Goal: Task Accomplishment & Management: Complete application form

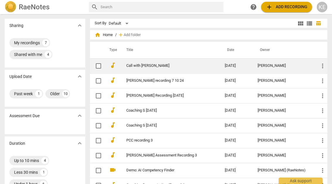
click at [136, 67] on link "Call with [PERSON_NAME]" at bounding box center [164, 66] width 77 height 4
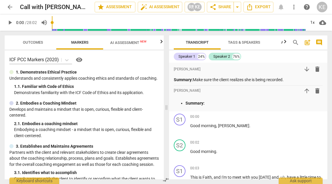
click at [37, 76] on p "Understands and consistently applies coaching ethics and standards of coaching." at bounding box center [84, 78] width 150 height 6
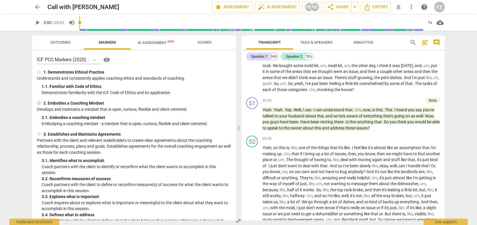
scroll to position [467, 0]
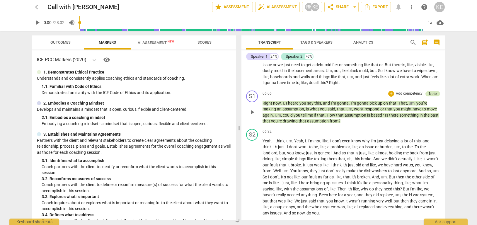
click at [331, 92] on div "Note" at bounding box center [433, 93] width 8 height 5
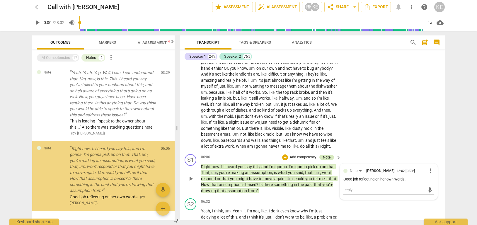
scroll to position [513, 0]
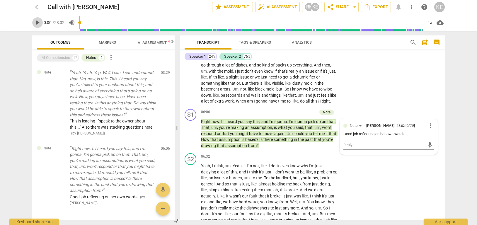
click at [39, 23] on span "play_arrow" at bounding box center [37, 22] width 7 height 7
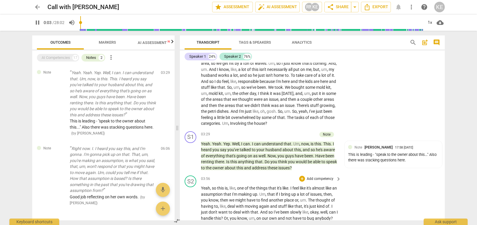
scroll to position [214, 0]
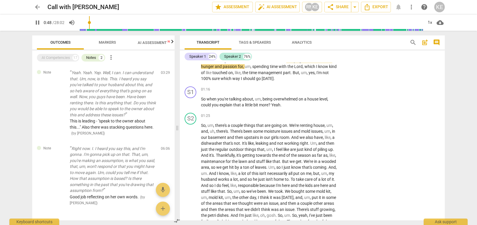
click at [90, 29] on input "range" at bounding box center [250, 22] width 343 height 19
click at [100, 30] on input "range" at bounding box center [250, 22] width 343 height 19
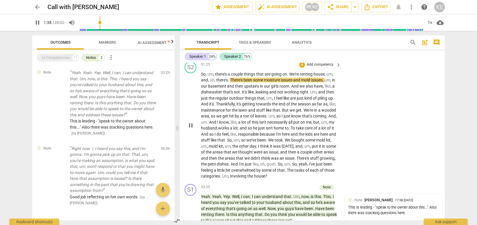
scroll to position [266, 0]
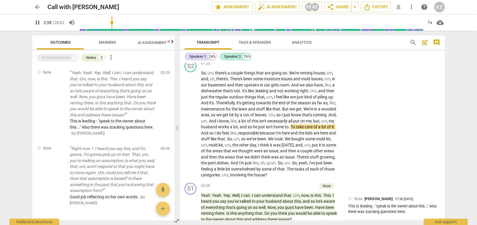
click at [113, 29] on input "range" at bounding box center [250, 22] width 343 height 19
click at [124, 30] on input "range" at bounding box center [250, 22] width 343 height 19
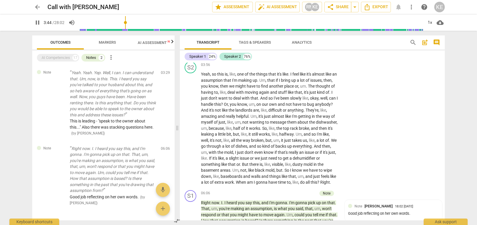
scroll to position [432, 0]
click at [155, 30] on input "range" at bounding box center [250, 22] width 343 height 19
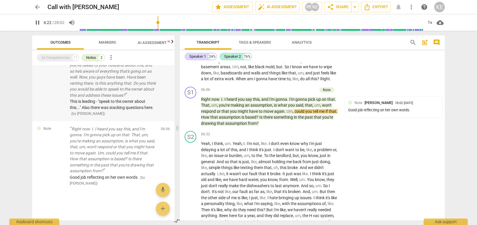
scroll to position [0, 0]
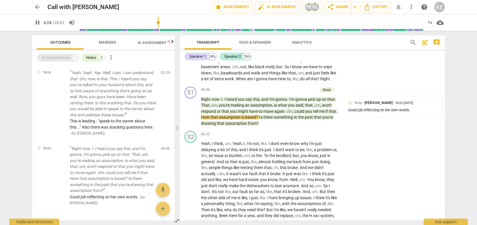
click at [66, 59] on div "AI Competencies" at bounding box center [56, 58] width 28 height 6
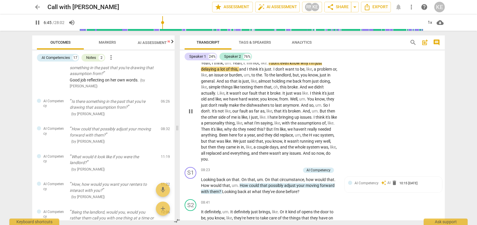
scroll to position [628, 0]
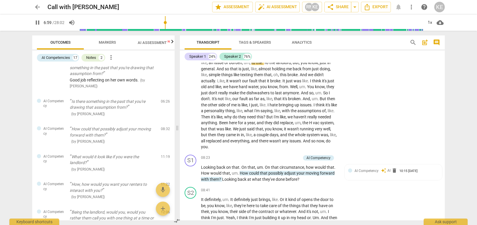
click at [183, 30] on input "range" at bounding box center [250, 22] width 343 height 19
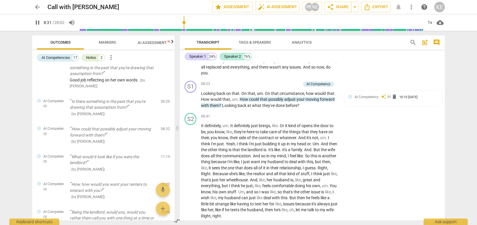
scroll to position [702, 0]
click at [331, 98] on span "AI Competency" at bounding box center [366, 96] width 24 height 4
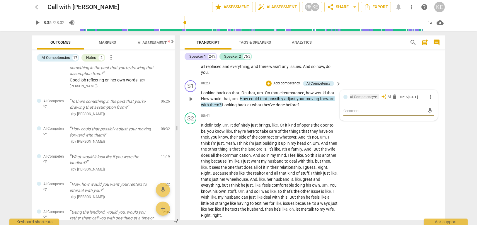
click at [331, 100] on div "AI Competency" at bounding box center [361, 97] width 24 height 6
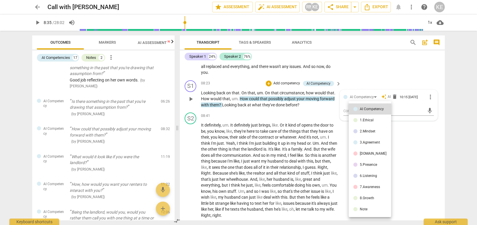
click at [294, 109] on div at bounding box center [238, 112] width 477 height 225
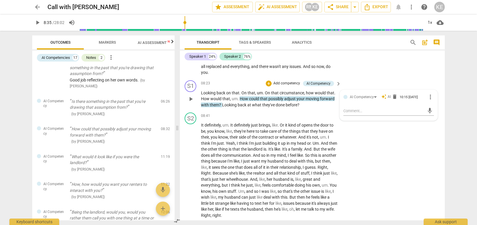
click at [190, 102] on span "play_arrow" at bounding box center [190, 98] width 7 height 7
click at [190, 102] on span "pause" at bounding box center [190, 98] width 7 height 7
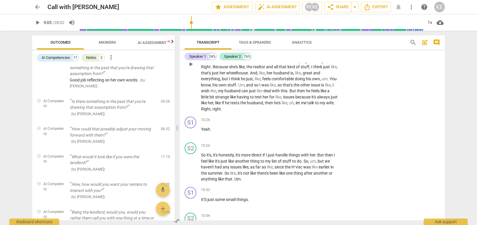
scroll to position [815, 0]
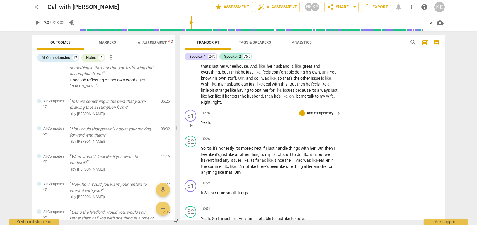
click at [191, 129] on span "play_arrow" at bounding box center [190, 125] width 7 height 7
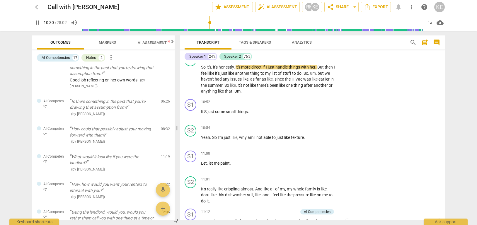
scroll to position [898, 0]
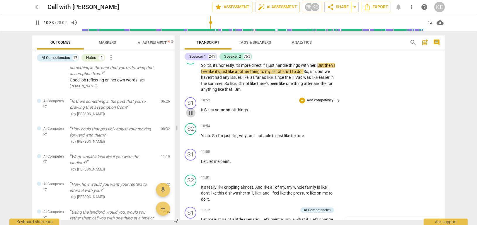
click at [190, 116] on span "pause" at bounding box center [190, 112] width 7 height 7
click at [191, 116] on span "play_arrow" at bounding box center [190, 112] width 7 height 7
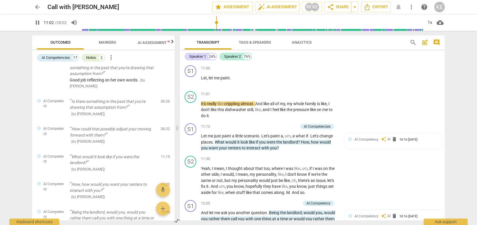
scroll to position [981, 0]
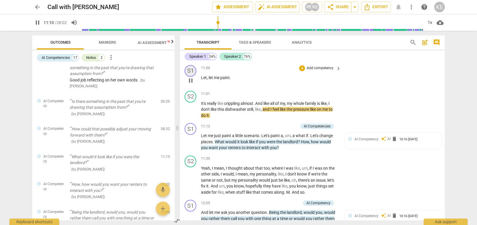
click at [193, 77] on div "S1" at bounding box center [190, 71] width 12 height 12
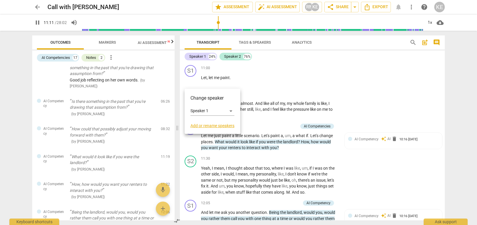
drag, startPoint x: 259, startPoint y: 88, endPoint x: 256, endPoint y: 88, distance: 3.2
click at [258, 88] on div at bounding box center [238, 112] width 477 height 225
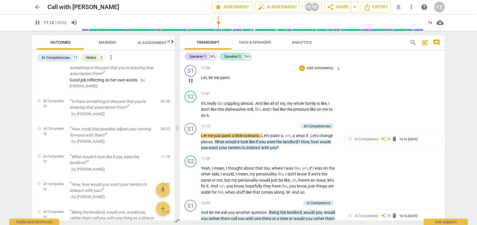
click at [217, 80] on span "me" at bounding box center [217, 77] width 6 height 5
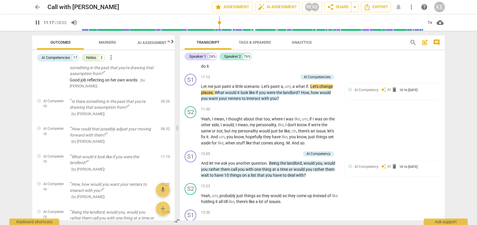
scroll to position [1036, 0]
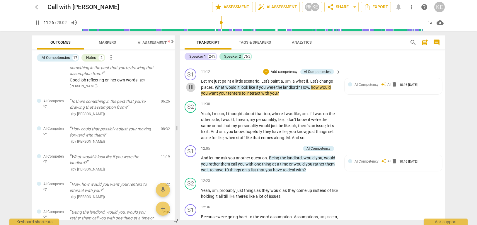
click at [191, 91] on span "pause" at bounding box center [190, 87] width 7 height 7
type input "687"
click at [331, 87] on span "AI Competency" at bounding box center [366, 85] width 24 height 4
click at [227, 90] on span "would" at bounding box center [231, 87] width 12 height 5
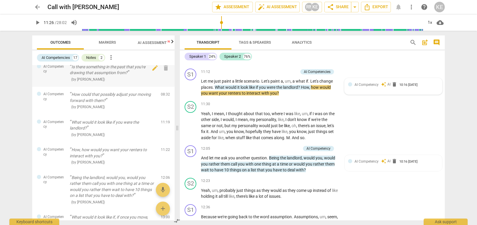
scroll to position [233, 0]
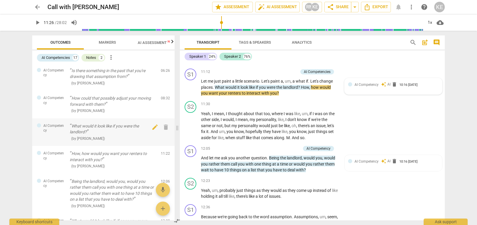
click at [109, 135] on p "What would it look like if you were the landlord?" at bounding box center [113, 129] width 86 height 12
click at [88, 133] on p "What would it look like if you were the landlord?" at bounding box center [113, 129] width 86 height 12
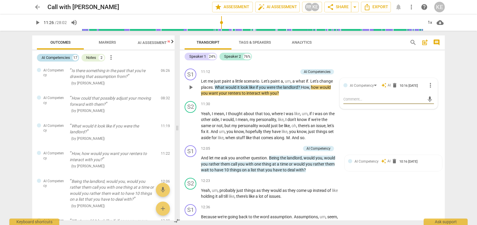
click at [57, 57] on div "AI Competencies" at bounding box center [56, 58] width 28 height 6
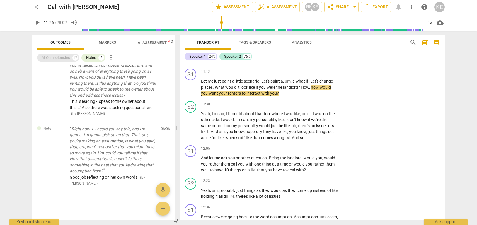
scroll to position [20, 0]
click at [57, 57] on div "AI Competencies" at bounding box center [56, 58] width 28 height 6
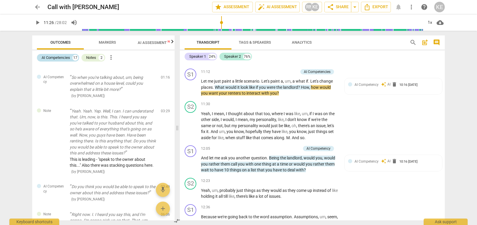
scroll to position [233, 0]
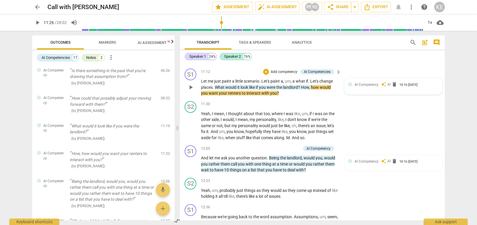
click at [331, 87] on span "AI Competency" at bounding box center [366, 85] width 24 height 4
click at [331, 88] on div "AI Competency" at bounding box center [361, 86] width 24 height 6
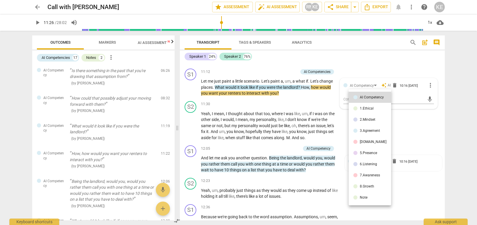
click at [289, 106] on div at bounding box center [238, 112] width 477 height 225
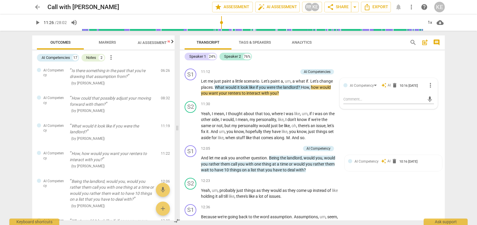
click at [155, 45] on span "AI Assessment New" at bounding box center [156, 42] width 50 height 9
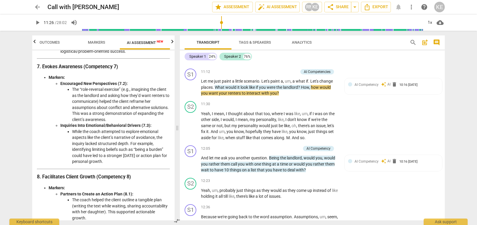
scroll to position [730, 0]
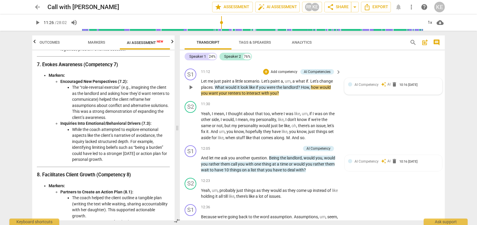
click at [331, 87] on span "AI Competency" at bounding box center [366, 85] width 24 height 4
click at [331, 88] on div "AI Competency" at bounding box center [363, 85] width 29 height 5
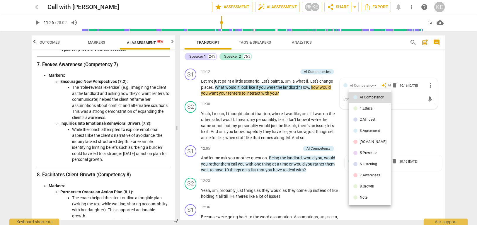
click at [331, 175] on div "7.Awareness" at bounding box center [369, 175] width 20 height 4
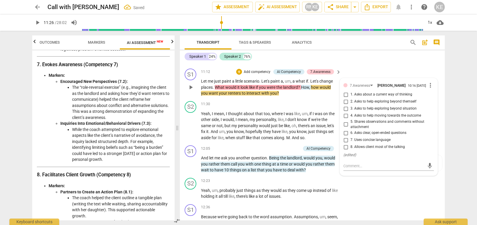
click at [331, 105] on input "2. Asks to help exploring beyond themself" at bounding box center [345, 101] width 9 height 7
checkbox input "true"
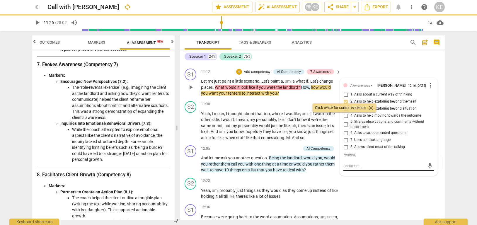
click at [331, 169] on textarea at bounding box center [383, 166] width 81 height 6
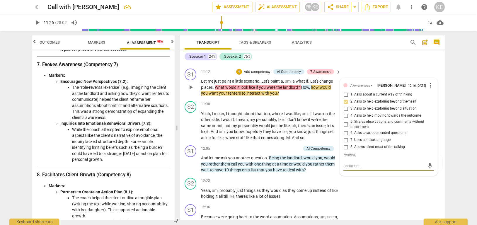
type textarea "T"
type textarea "Th"
type textarea "Thi"
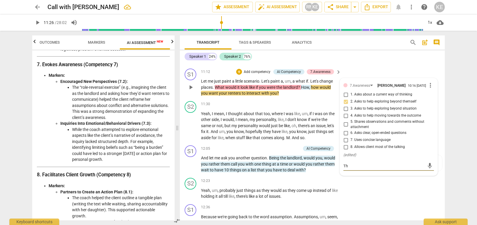
type textarea "Thi"
type textarea "This"
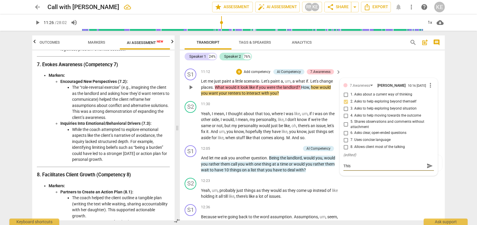
type textarea "This h"
type textarea "This he"
type textarea "This hel"
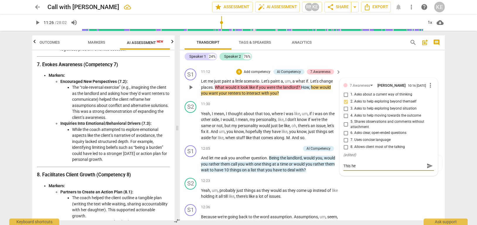
type textarea "This hel"
type textarea "This help"
type textarea "This helpe"
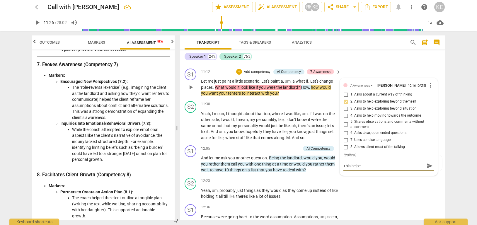
type textarea "This helped"
type textarea "This helped t"
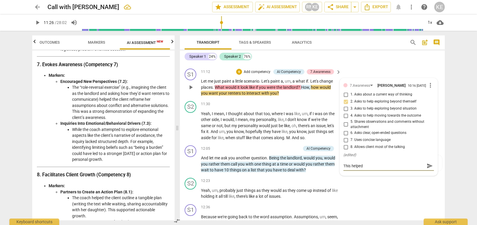
type textarea "This helped t"
type textarea "This helped th"
type textarea "This helped the"
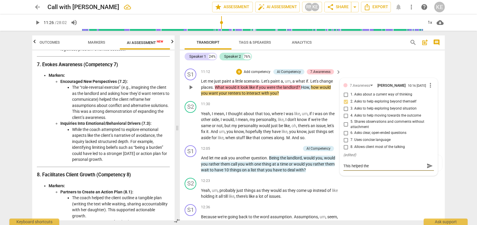
type textarea "This helped the"
type textarea "This helped the c"
type textarea "This helped the cl"
type textarea "This helped the cli"
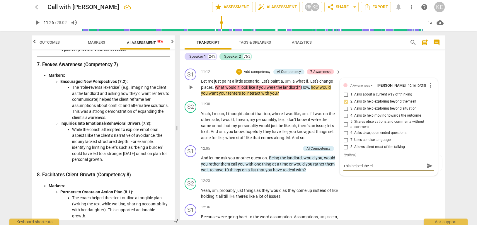
type textarea "This helped the cli"
type textarea "This helped the clie"
type textarea "This helped the clien"
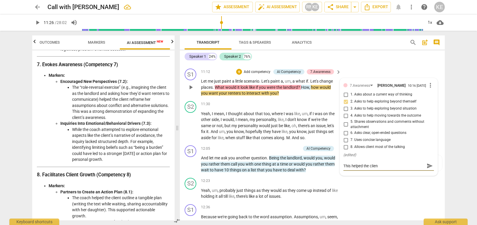
type textarea "This helped the client"
type textarea "This helped the client r"
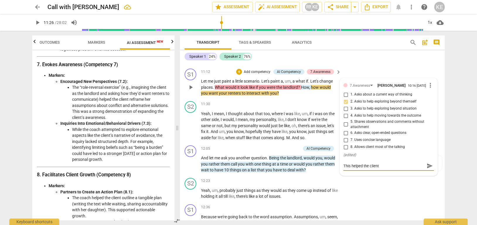
type textarea "This helped the client r"
type textarea "This helped the client re"
type textarea "This helped the client ref"
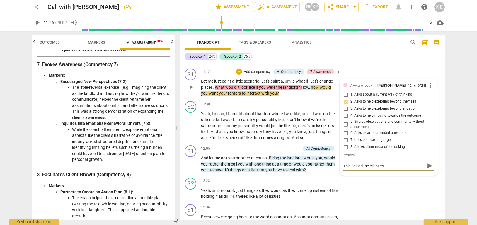
type textarea "This helped the client refr"
type textarea "This helped the client refra"
type textarea "This helped the client refram"
type textarea "This helped the client reframe"
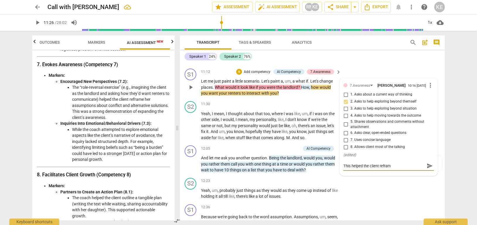
type textarea "This helped the client reframe"
type textarea "This helped the client reframe h"
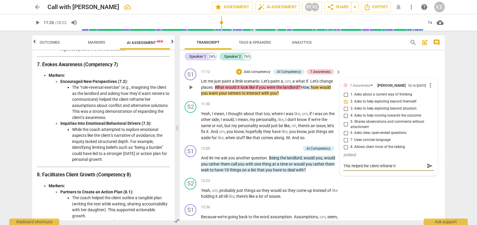
type textarea "This helped the client reframe he"
type textarea "This helped the client reframe her"
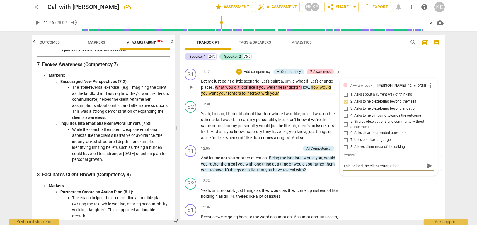
type textarea "This helped the client reframe her"
type textarea "This helped the client reframe her a"
type textarea "This helped the client reframe her as"
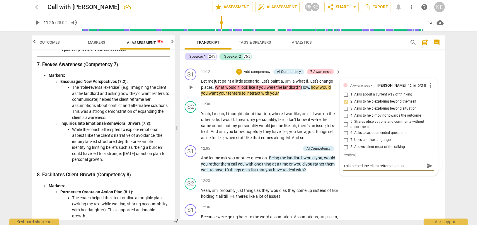
type textarea "This helped the client reframe her ass"
type textarea "This helped the client reframe her assu"
type textarea "This helped the client reframe her assum"
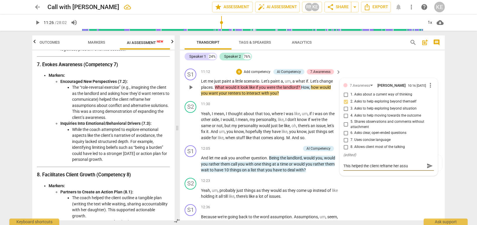
type textarea "This helped the client reframe her assum"
type textarea "This helped the client reframe her assump"
type textarea "This helped the client reframe her assumpt"
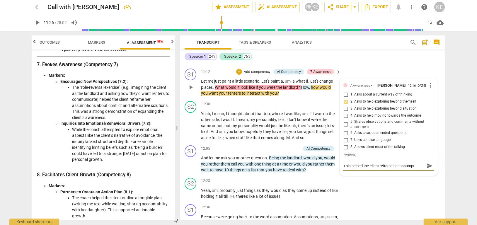
type textarea "This helped the client reframe her assumpti"
type textarea "This helped the client reframe her assumptio"
type textarea "This helped the client reframe her assumption"
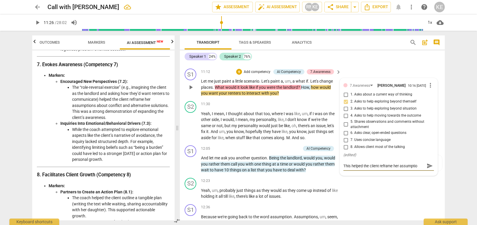
type textarea "This helped the client reframe her assumption"
type textarea "This helped the client reframe her assumptions"
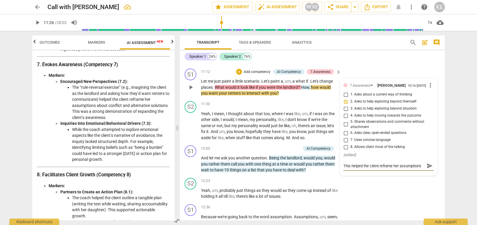
type textarea "This helped the client reframe her assumptions a"
type textarea "This helped the client reframe her assumptions an"
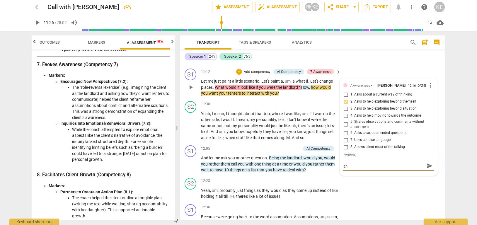
type textarea "This helped the client reframe her assumptions a"
type textarea "This helped the client reframe her assumptions ab"
type textarea "This helped the client reframe her assumptions abo"
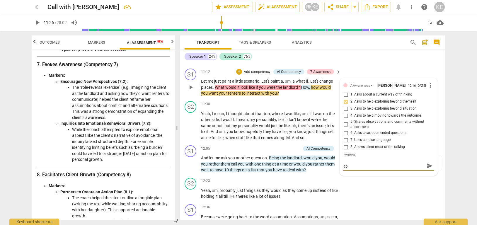
type textarea "This helped the client reframe her assumptions abo"
type textarea "This helped the client reframe her assumptions abou"
type textarea "This helped the client reframe her assumptions about"
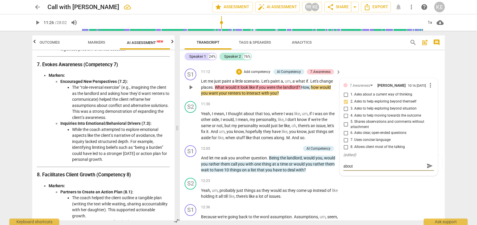
type textarea "This helped the client reframe her assumptions about"
type textarea "This helped the client reframe her assumptions about t"
type textarea "This helped the client reframe her assumptions about th"
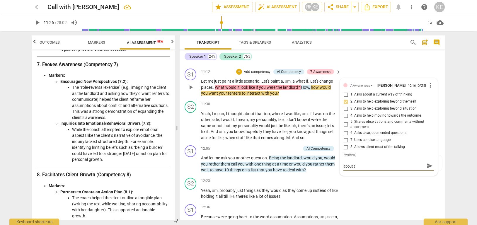
type textarea "This helped the client reframe her assumptions about th"
type textarea "This helped the client reframe her assumptions about the"
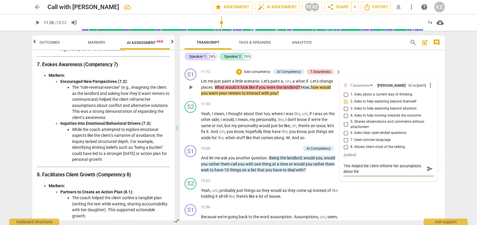
type textarea "This helped the client reframe her assumptions about the"
type textarea "This helped the client reframe her assumptions about the c"
type textarea "This helped the client reframe her assumptions about the co"
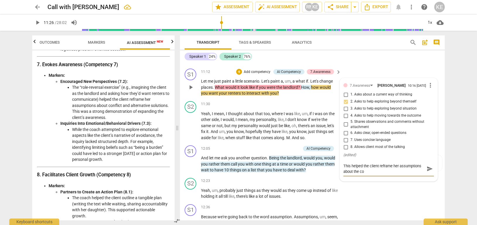
type textarea "This helped the client reframe her assumptions about the con"
type textarea "This helped the client reframe her assumptions about the conf"
type textarea "This helped the client reframe her assumptions about the confl"
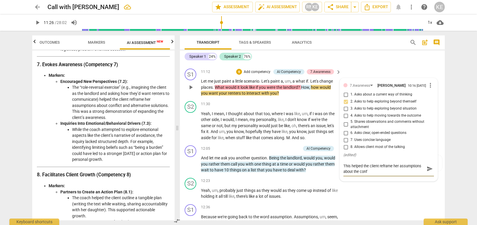
type textarea "This helped the client reframe her assumptions about the confl"
type textarea "This helped the client reframe her assumptions about the confli"
type textarea "This helped the client reframe her assumptions about the conflic"
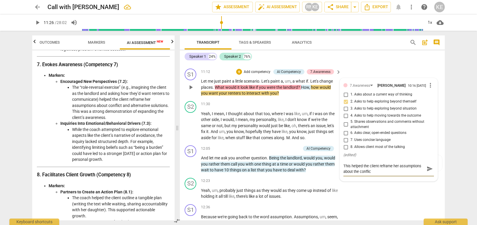
type textarea "This helped the client reframe her assumptions about the conflict"
type textarea "This helped the client reframe her assumptions about the conflict."
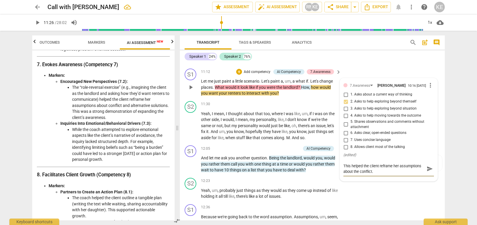
type textarea "This helped the client reframe her assumptions about the conflict."
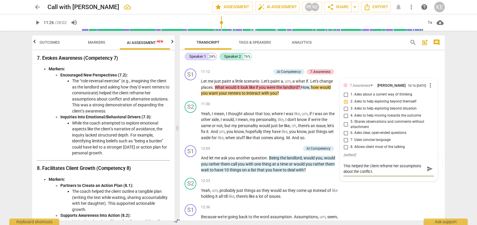
scroll to position [739, 0]
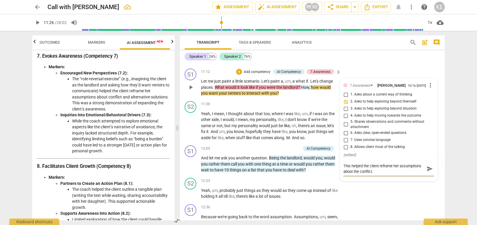
type textarea "This helped the client reframe her assumptions about the conflict. S"
type textarea "This helped the client reframe her assumptions about the conflict. St"
type textarea "This helped the client reframe her assumptions about the conflict. Str"
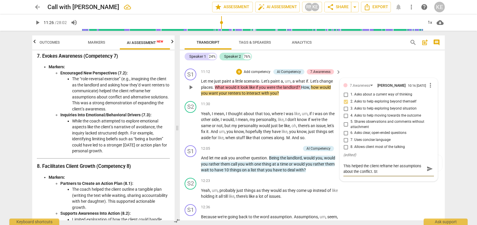
type textarea "This helped the client reframe her assumptions about the conflict. Str"
type textarea "This helped the client reframe her assumptions about the conflict. Stro"
type textarea "This helped the client reframe her assumptions about the conflict. [GEOGRAPHIC_…"
type textarea "This helped the client reframe her assumptions about the conflict. Strong"
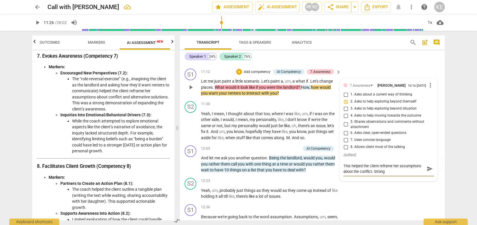
type textarea "This helped the client reframe her assumptions about the conflict. Strong"
type textarea "This helped the client reframe her assumptions about the conflict. Strong d"
type textarea "This helped the client reframe her assumptions about the conflict. Strong de"
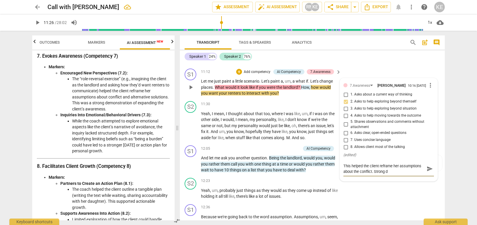
type textarea "This helped the client reframe her assumptions about the conflict. Strong de"
type textarea "This helped the client reframe her assumptions about the conflict. Strong dem"
type textarea "This helped the client reframe her assumptions about the conflict. Strong demo"
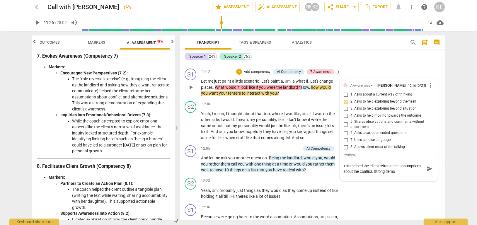
type textarea "This helped the client reframe her assumptions about the conflict. Strong demon"
type textarea "This helped the client reframe her assumptions about the conflict. Strong demons"
type textarea "This helped the client reframe her assumptions about the conflict. Strong demon…"
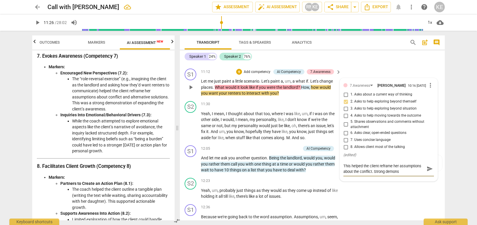
type textarea "This helped the client reframe her assumptions about the conflict. Strong demon…"
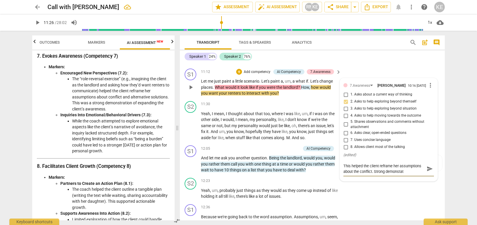
type textarea "This helped the client reframe her assumptions about the conflict. Strong demon…"
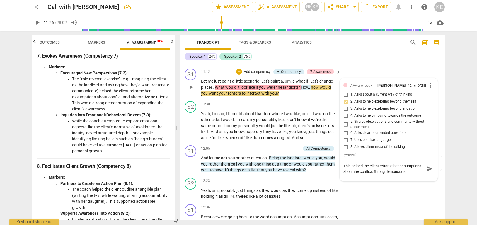
type textarea "This helped the client reframe her assumptions about the conflict. Strong demon…"
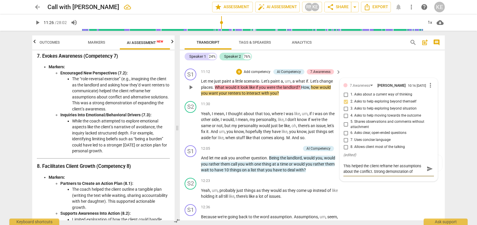
type textarea "This helped the client reframe her assumptions about the conflict. Strong demon…"
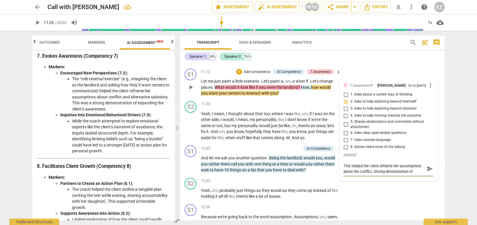
type textarea "This helped the client reframe her assumptions about the conflict. Strong demon…"
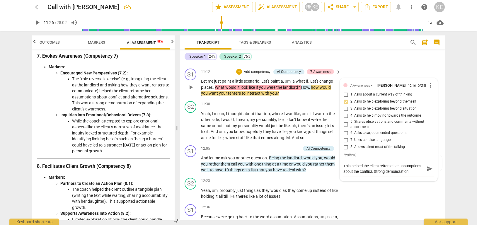
type textarea "This helped the client reframe her assumptions about the conflict. Strong demon…"
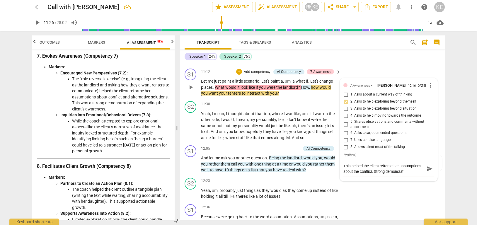
type textarea "This helped the client reframe her assumptions about the conflict. Strong demon…"
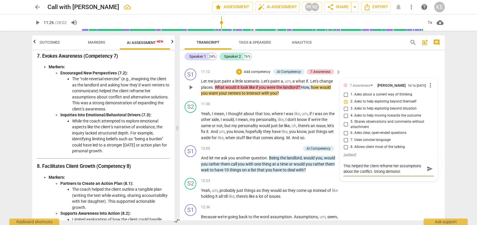
type textarea "This helped the client reframe her assumptions about the conflict. Strong demon…"
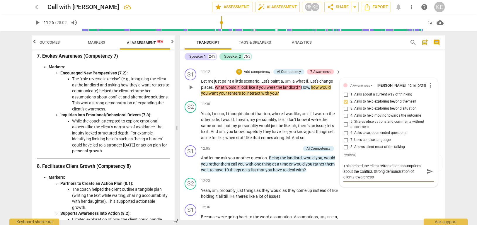
click at [331, 175] on span "send" at bounding box center [429, 171] width 6 height 6
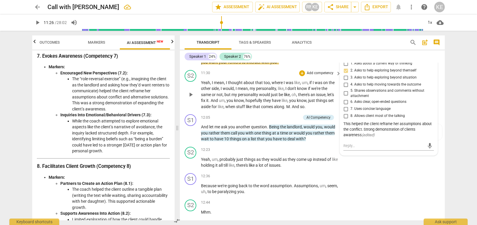
scroll to position [1067, 0]
click at [190, 126] on div "S1" at bounding box center [190, 120] width 12 height 12
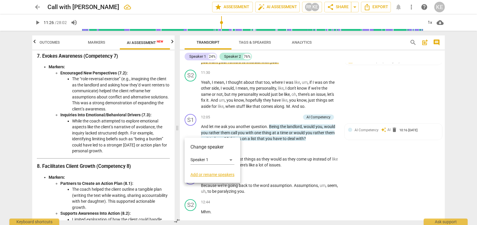
click at [261, 137] on div at bounding box center [238, 112] width 477 height 225
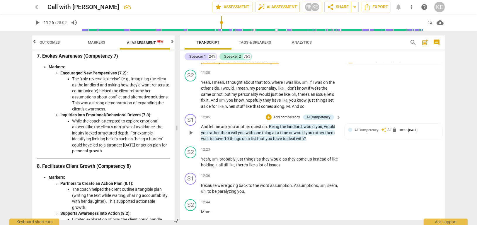
click at [247, 129] on span "another" at bounding box center [243, 126] width 15 height 5
click at [191, 136] on span "play_arrow" at bounding box center [190, 132] width 7 height 7
click at [190, 136] on span "pause" at bounding box center [190, 132] width 7 height 7
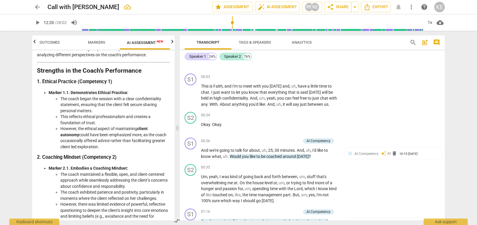
scroll to position [84, 0]
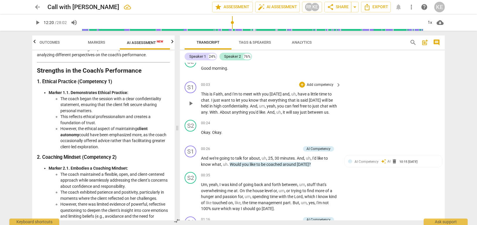
click at [319, 83] on p "Add competency" at bounding box center [320, 84] width 28 height 5
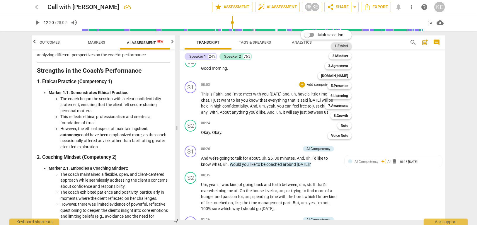
click at [331, 46] on b "1.Ethical" at bounding box center [340, 45] width 13 height 7
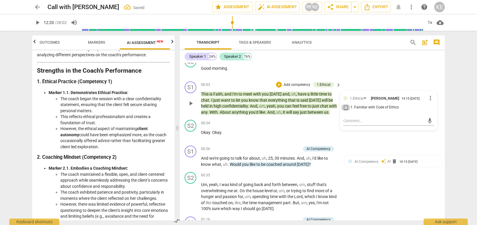
click at [331, 107] on input "1. Familiar with Code of Ethics" at bounding box center [345, 107] width 9 height 7
click at [331, 118] on textarea at bounding box center [383, 121] width 81 height 6
click at [73, 97] on li "The coach began the session with a clear confidentiality statement, ensuring th…" at bounding box center [114, 105] width 109 height 18
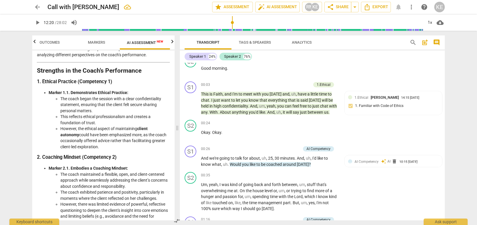
drag, startPoint x: 61, startPoint y: 98, endPoint x: 121, endPoint y: 147, distance: 77.8
click at [121, 147] on ul "The coach began the session with a clear confidentiality statement, ensuring th…" at bounding box center [109, 123] width 121 height 54
copy ul "The coach began the session with a clear confidentiality statement, ensuring th…"
click at [331, 115] on div "1.Ethical [PERSON_NAME] 14:15 [DATE] 1. Familiar with Code of Ethics" at bounding box center [392, 103] width 97 height 25
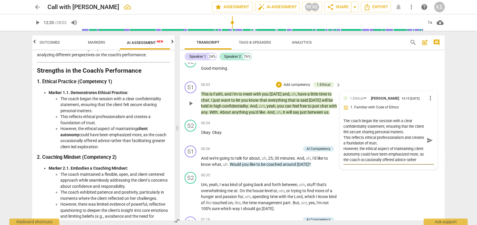
scroll to position [11, 0]
click at [331, 141] on span "send" at bounding box center [429, 140] width 6 height 6
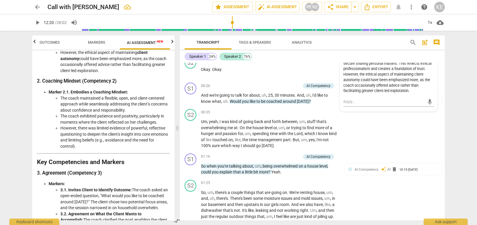
scroll to position [132, 0]
click at [103, 114] on li "The coach exhibited patience and positivity, particularly in moments where the …" at bounding box center [114, 120] width 109 height 12
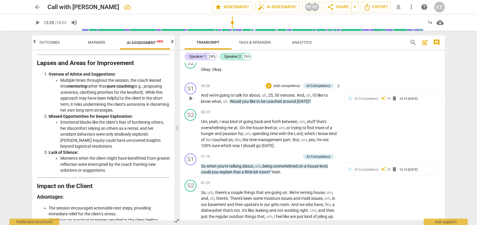
scroll to position [965, 0]
click at [266, 115] on div "00:35 + Add competency keyboard_arrow_right" at bounding box center [271, 112] width 140 height 6
click at [193, 173] on span "play_arrow" at bounding box center [190, 169] width 7 height 7
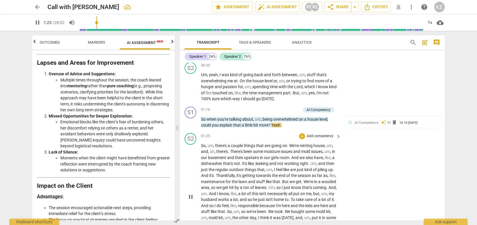
scroll to position [194, 0]
click at [331, 124] on span "AI Competency" at bounding box center [366, 122] width 24 height 4
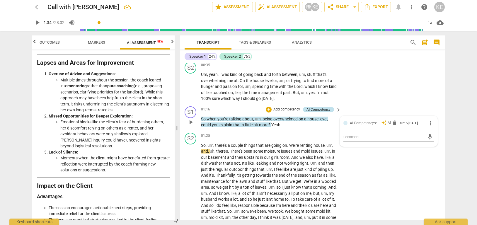
click at [317, 112] on div "AI Competency" at bounding box center [318, 109] width 24 height 5
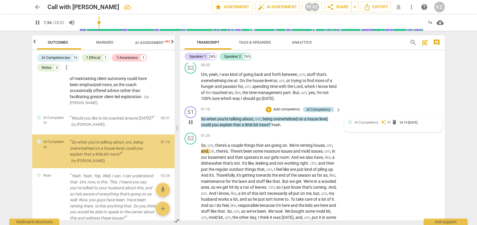
scroll to position [89, 0]
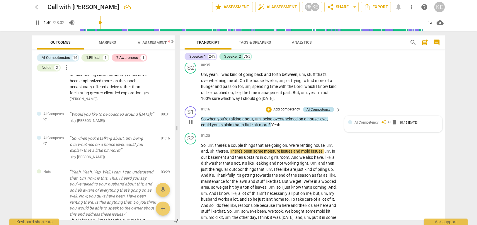
click at [317, 112] on div "AI Competency" at bounding box center [318, 109] width 24 height 5
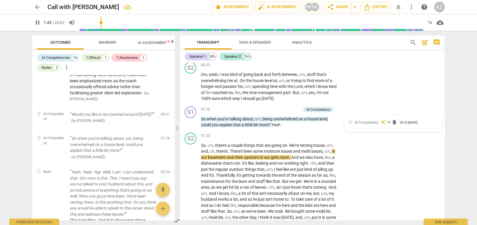
click at [331, 124] on span "AI Competency" at bounding box center [366, 122] width 24 height 4
click at [331, 125] on div "AI Competency" at bounding box center [363, 122] width 29 height 5
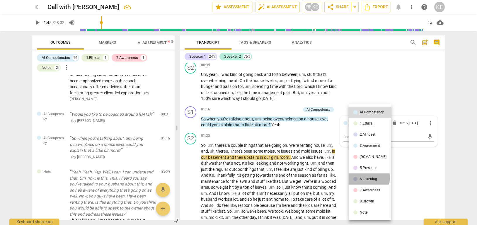
click at [331, 177] on div "6.Listening" at bounding box center [367, 179] width 17 height 4
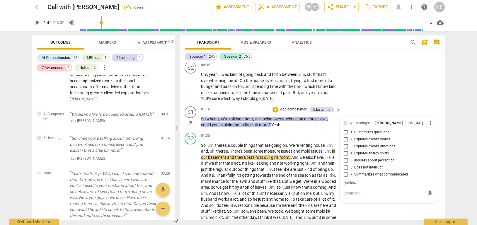
click at [331, 136] on input "1. Customizes questions" at bounding box center [345, 132] width 9 height 7
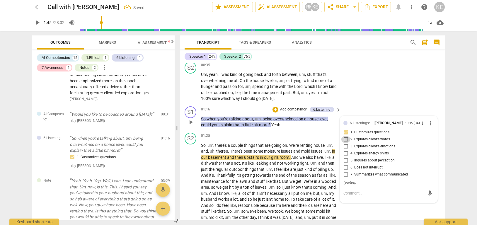
click at [331, 143] on input "2. Explores client's words" at bounding box center [345, 139] width 9 height 7
drag, startPoint x: 345, startPoint y: 167, endPoint x: 371, endPoint y: 193, distance: 37.0
click at [331, 164] on input "5. Inquires about perception" at bounding box center [345, 160] width 9 height 7
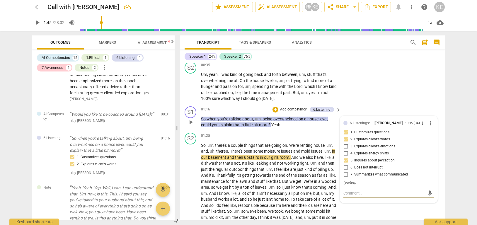
click at [331, 184] on textarea at bounding box center [383, 193] width 81 height 6
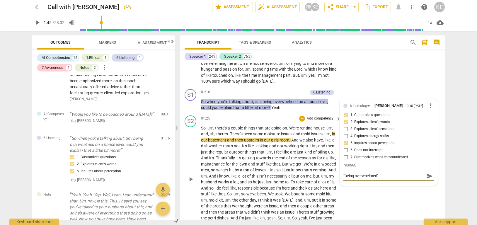
scroll to position [216, 0]
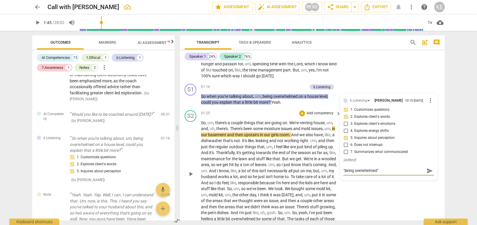
click at [274, 184] on span "We" at bounding box center [271, 188] width 6 height 5
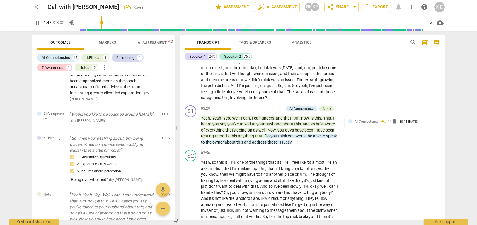
scroll to position [344, 0]
click at [191, 133] on span "pause" at bounding box center [190, 129] width 7 height 7
click at [191, 133] on span "play_arrow" at bounding box center [190, 129] width 7 height 7
click at [192, 133] on span "pause" at bounding box center [190, 129] width 7 height 7
click at [331, 123] on span "AI Competency" at bounding box center [366, 121] width 24 height 4
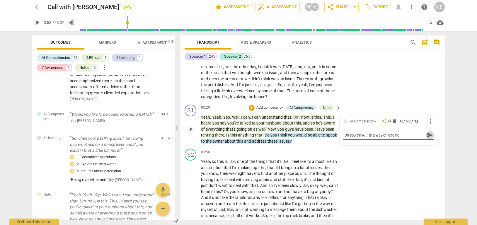
click at [331, 138] on span "send" at bounding box center [429, 135] width 6 height 6
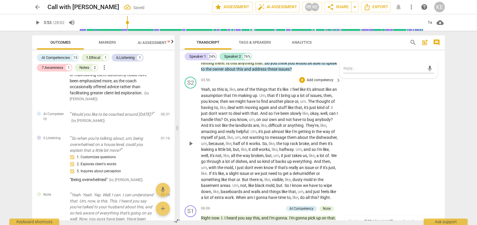
scroll to position [424, 0]
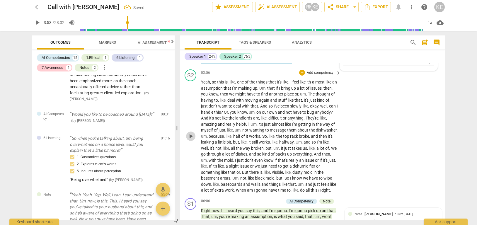
click at [191, 140] on span "play_arrow" at bounding box center [190, 136] width 7 height 7
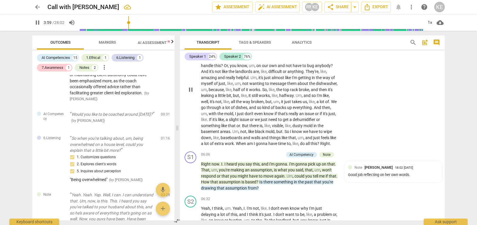
scroll to position [475, 0]
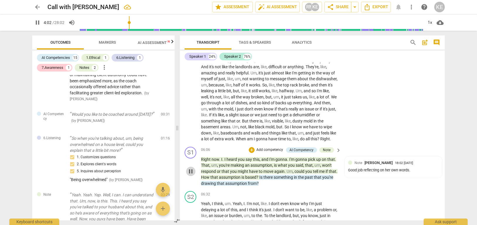
click at [193, 175] on span "pause" at bounding box center [190, 171] width 7 height 7
click at [193, 175] on span "play_arrow" at bounding box center [190, 171] width 7 height 7
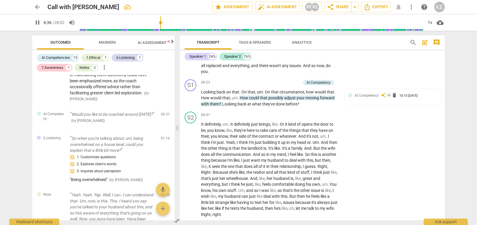
scroll to position [703, 0]
click at [191, 101] on span "pause" at bounding box center [190, 97] width 7 height 7
click at [191, 101] on span "play_arrow" at bounding box center [190, 97] width 7 height 7
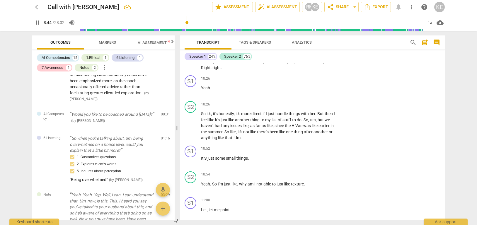
scroll to position [850, 0]
click at [189, 94] on span "pause" at bounding box center [190, 90] width 7 height 7
click at [191, 129] on span "play_arrow" at bounding box center [190, 125] width 7 height 7
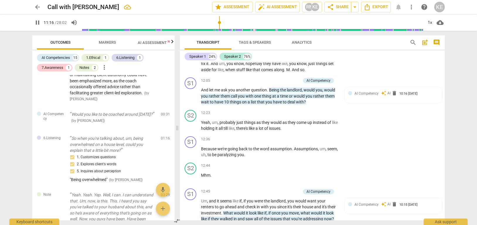
scroll to position [1106, 0]
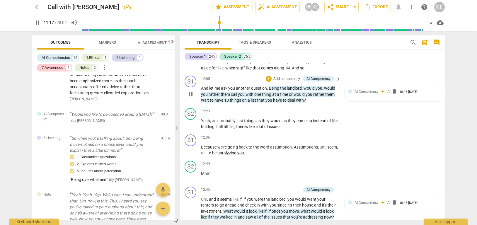
click at [190, 98] on span "pause" at bounding box center [190, 94] width 7 height 7
click at [190, 98] on span "play_arrow" at bounding box center [190, 94] width 7 height 7
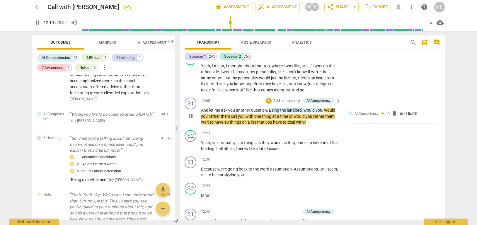
scroll to position [1086, 0]
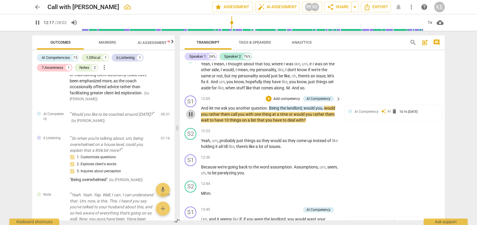
click at [191, 118] on span "pause" at bounding box center [190, 114] width 7 height 7
click at [331, 114] on span "AI Competency" at bounding box center [366, 111] width 24 height 4
click at [331, 129] on textarea at bounding box center [383, 126] width 81 height 6
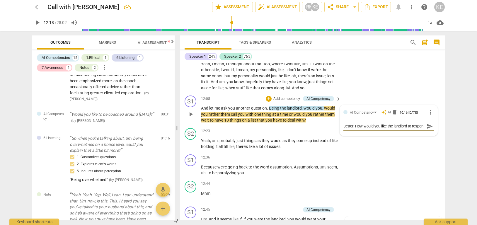
scroll to position [5, 0]
click at [331, 129] on span "send" at bounding box center [429, 126] width 6 height 6
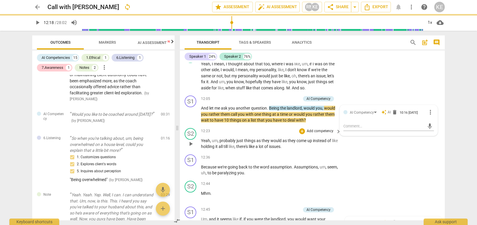
scroll to position [0, 0]
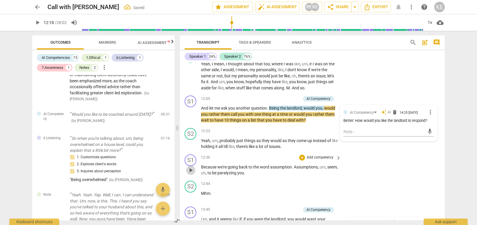
click at [190, 174] on span "play_arrow" at bounding box center [190, 170] width 7 height 7
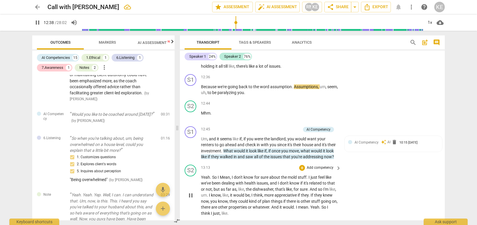
scroll to position [1165, 0]
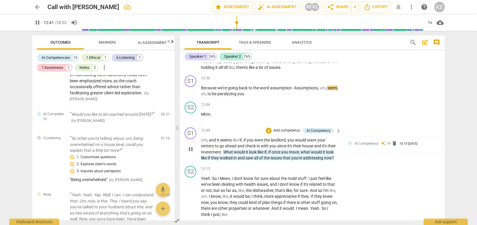
click at [191, 152] on span "pause" at bounding box center [190, 148] width 7 height 7
click at [191, 152] on span "play_arrow" at bounding box center [190, 148] width 7 height 7
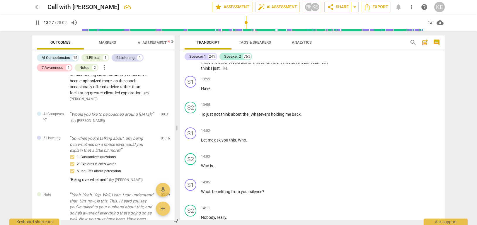
scroll to position [1319, 0]
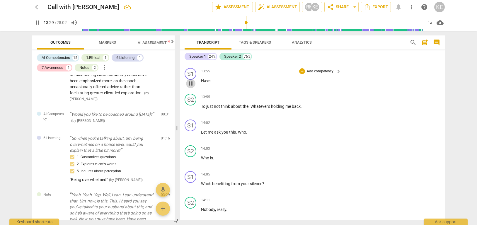
click at [193, 87] on span "pause" at bounding box center [190, 83] width 7 height 7
click at [191, 87] on span "play_arrow" at bounding box center [190, 83] width 7 height 7
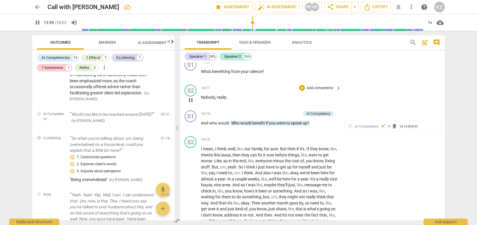
scroll to position [1432, 0]
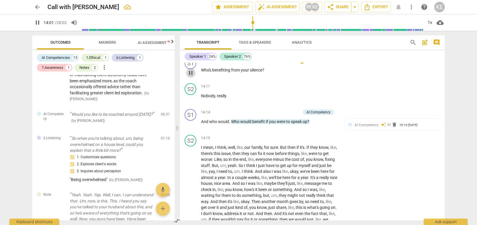
click at [190, 76] on span "pause" at bounding box center [190, 72] width 7 height 7
click at [193, 76] on span "play_arrow" at bounding box center [190, 72] width 7 height 7
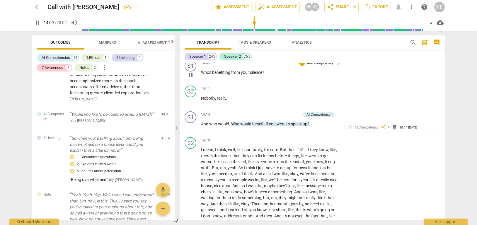
scroll to position [1430, 0]
click at [316, 66] on p "Add competency" at bounding box center [320, 62] width 28 height 5
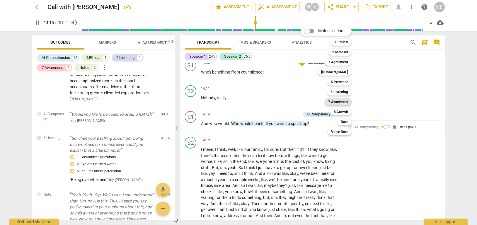
click at [331, 102] on b "7.Awareness" at bounding box center [338, 101] width 20 height 7
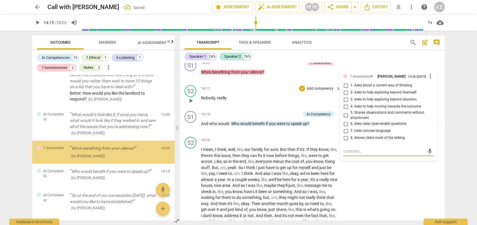
scroll to position [548, 0]
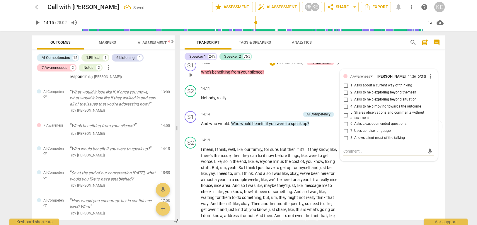
click at [331, 89] on input "1. Asks about a current way of thinking" at bounding box center [345, 85] width 9 height 7
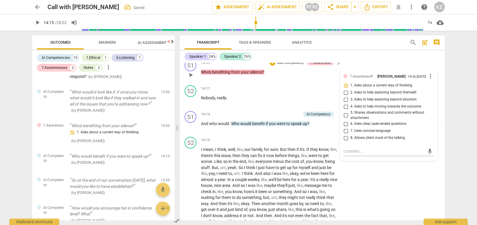
click at [331, 96] on input "2. Asks to help exploring beyond themself" at bounding box center [345, 92] width 9 height 7
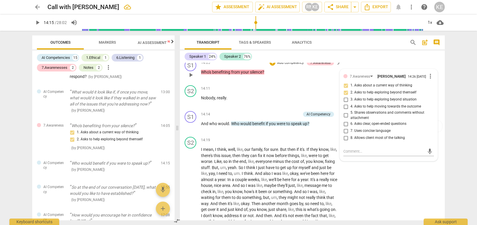
click at [331, 134] on input "7. Uses concise language" at bounding box center [345, 130] width 9 height 7
click at [331, 154] on textarea at bounding box center [383, 151] width 81 height 6
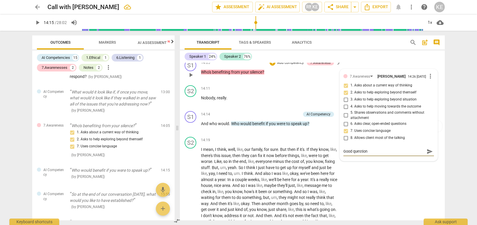
click at [331, 155] on span "send" at bounding box center [429, 151] width 6 height 6
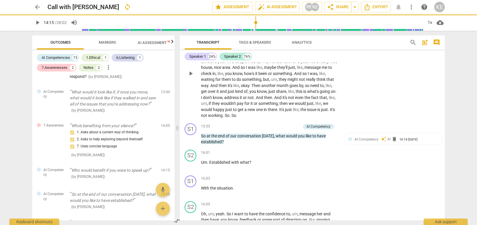
scroll to position [1549, 0]
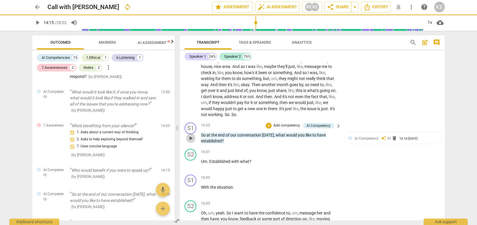
click at [191, 142] on span "play_arrow" at bounding box center [190, 138] width 7 height 7
click at [331, 140] on span "AI Competency" at bounding box center [366, 138] width 24 height 4
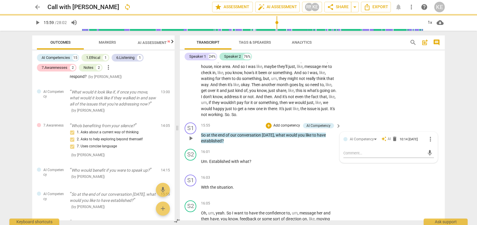
click at [331, 141] on div "AI Competency auto_awesome AI delete 10:14 [DATE]" at bounding box center [387, 138] width 77 height 5
click at [331, 141] on div "AI Competency" at bounding box center [363, 138] width 29 height 5
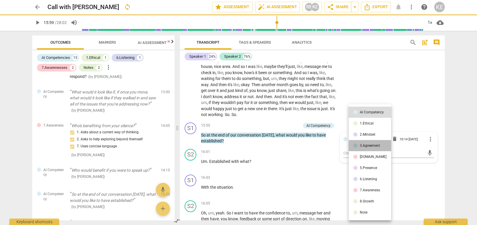
click at [331, 145] on div "3.Agreement" at bounding box center [369, 146] width 20 height 4
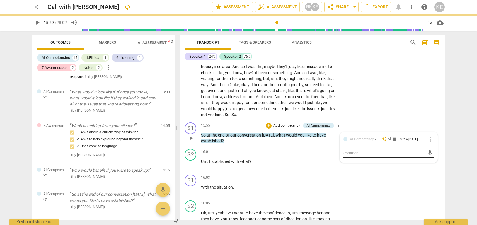
click at [331, 156] on textarea at bounding box center [383, 153] width 81 height 6
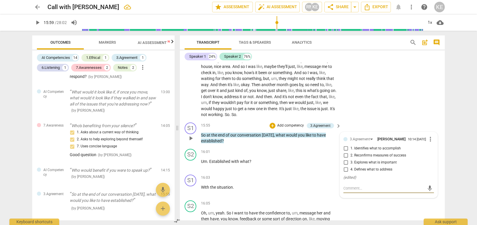
click at [331, 152] on input "1. Identifies what to accomplish" at bounding box center [345, 148] width 9 height 7
click at [331, 173] on input "4. Defines what to address" at bounding box center [345, 169] width 9 height 7
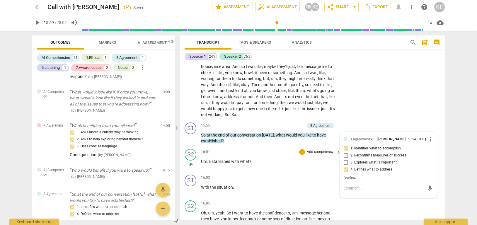
click at [191, 168] on span "play_arrow" at bounding box center [190, 164] width 7 height 7
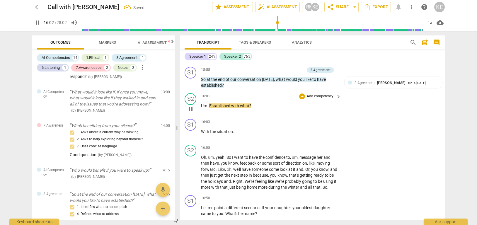
scroll to position [1608, 0]
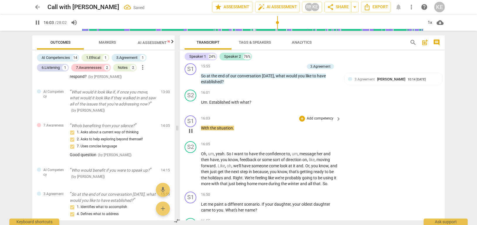
click at [191, 134] on span "pause" at bounding box center [190, 130] width 7 height 7
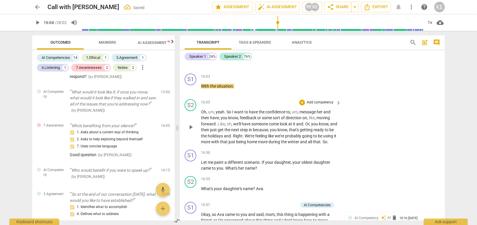
scroll to position [1655, 0]
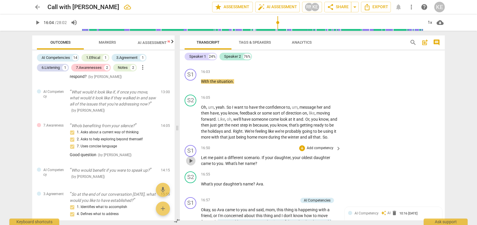
click at [192, 164] on span "play_arrow" at bounding box center [190, 160] width 7 height 7
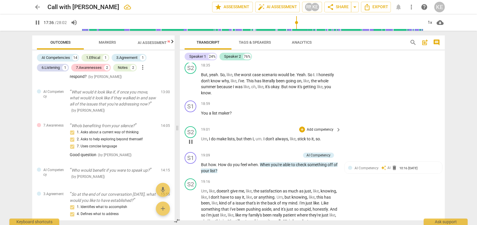
scroll to position [1958, 0]
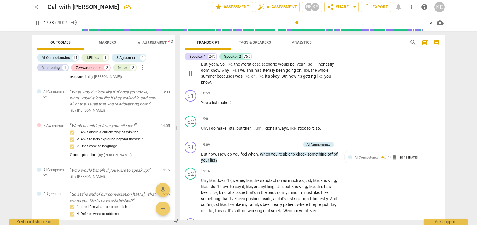
click at [190, 77] on span "pause" at bounding box center [190, 73] width 7 height 7
click at [190, 76] on span "play_arrow" at bounding box center [190, 72] width 7 height 7
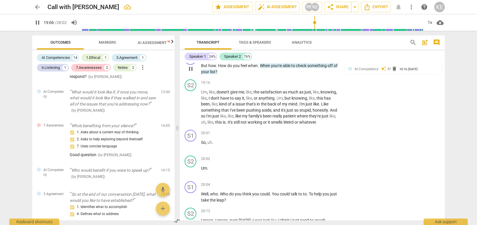
scroll to position [2057, 0]
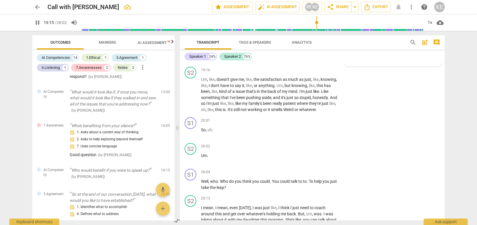
click at [331, 59] on span "AI Competency" at bounding box center [366, 56] width 24 height 4
click at [331, 77] on span "send" at bounding box center [429, 74] width 6 height 6
click at [192, 136] on span "play_arrow" at bounding box center [190, 132] width 7 height 7
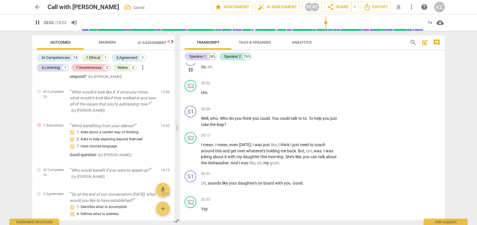
scroll to position [2125, 0]
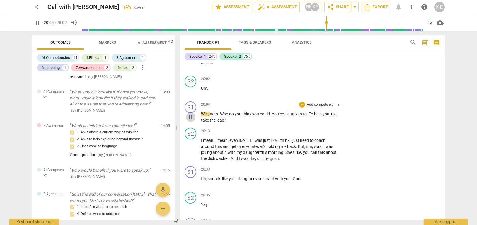
click at [192, 121] on span "pause" at bounding box center [190, 117] width 7 height 7
click at [192, 121] on span "play_arrow" at bounding box center [190, 117] width 7 height 7
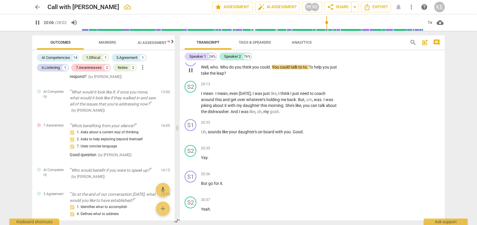
scroll to position [2173, 0]
click at [331, 60] on span "keyboard_arrow_right" at bounding box center [338, 56] width 7 height 7
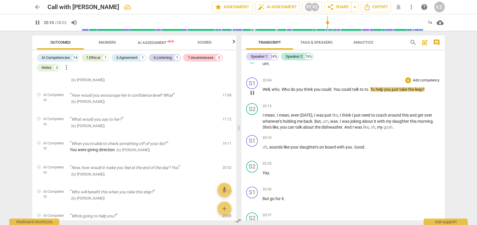
scroll to position [1922, 0]
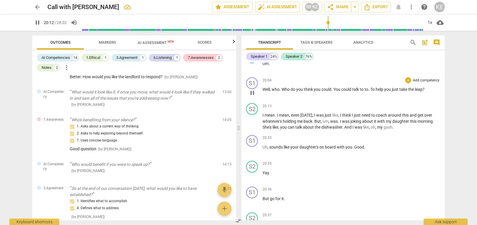
click at [331, 83] on p "Add competency" at bounding box center [426, 80] width 28 height 5
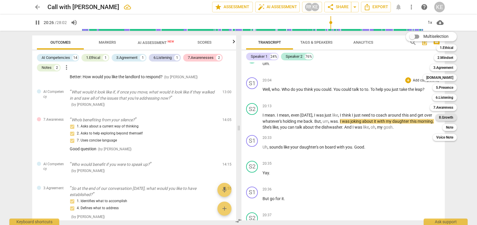
click at [331, 115] on b "8.Growth" at bounding box center [445, 117] width 14 height 7
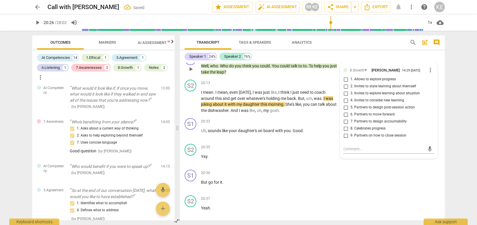
scroll to position [750, 0]
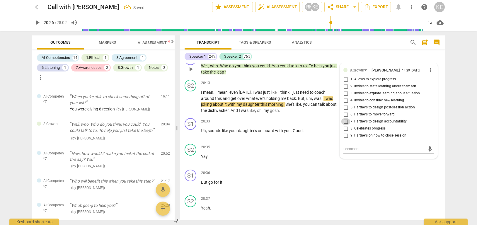
click at [331, 125] on input "7. Partners to design accountability" at bounding box center [345, 121] width 9 height 7
click at [227, 139] on div "20:33 + Add competency keyboard_arrow_right Uh , sounds like your daughter's on…" at bounding box center [271, 128] width 140 height 21
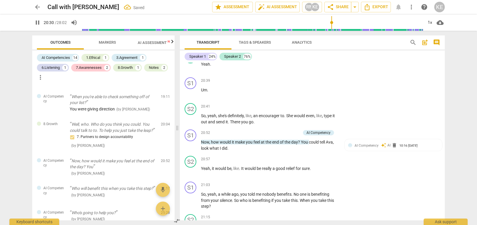
scroll to position [2323, 0]
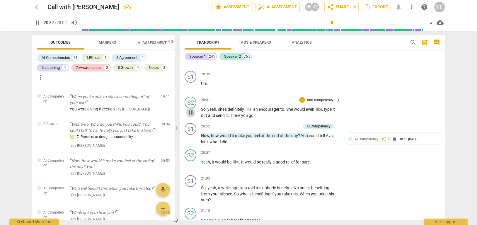
click at [190, 116] on span "pause" at bounding box center [190, 112] width 7 height 7
click at [190, 116] on span "play_arrow" at bounding box center [190, 112] width 7 height 7
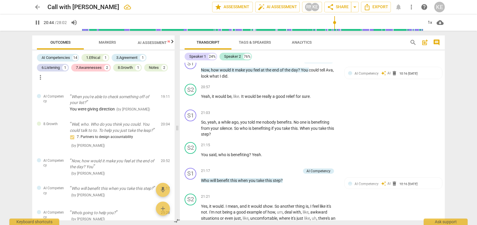
scroll to position [2389, 0]
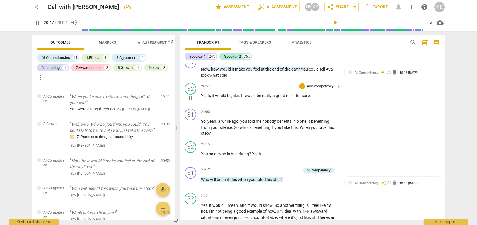
click at [191, 102] on span "pause" at bounding box center [190, 98] width 7 height 7
click at [191, 102] on span "play_arrow" at bounding box center [190, 98] width 7 height 7
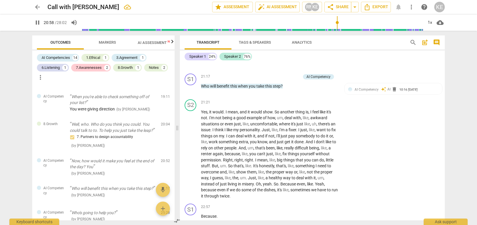
scroll to position [2487, 0]
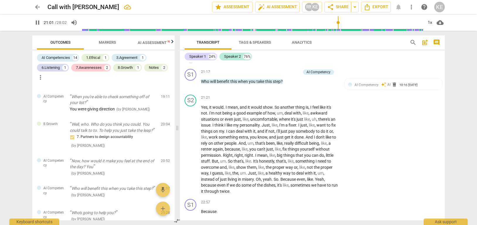
click at [192, 62] on span "pause" at bounding box center [190, 58] width 7 height 7
click at [192, 62] on span "play_arrow" at bounding box center [190, 58] width 7 height 7
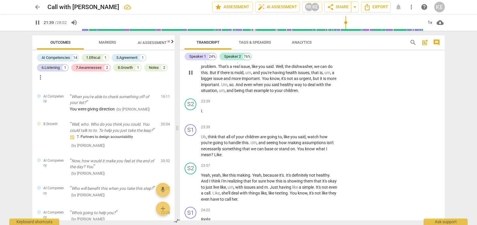
scroll to position [2695, 0]
click at [190, 77] on span "pause" at bounding box center [190, 73] width 7 height 7
click at [188, 77] on span "play_arrow" at bounding box center [190, 73] width 7 height 7
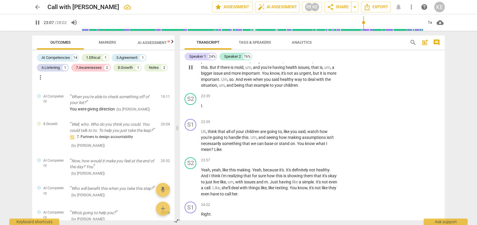
scroll to position [2708, 0]
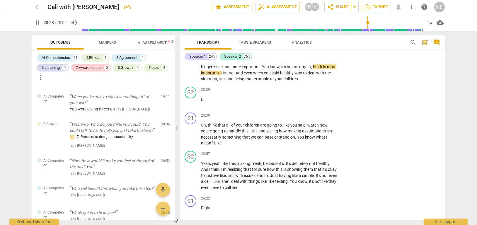
click at [327, 36] on p "Add competency" at bounding box center [320, 33] width 28 height 5
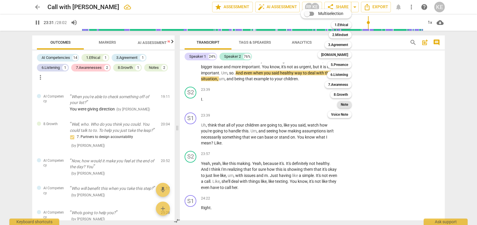
click at [331, 105] on b "Note" at bounding box center [343, 104] width 7 height 7
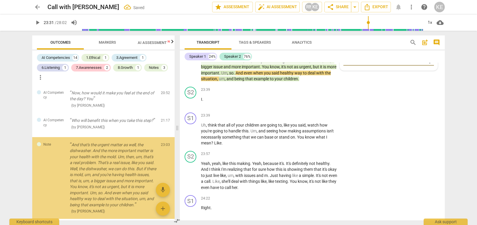
scroll to position [871, 0]
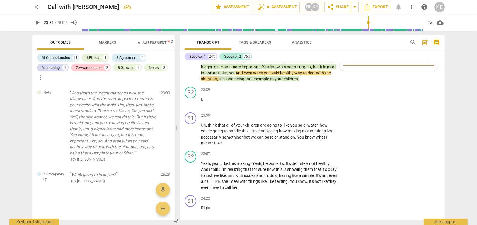
click at [331, 64] on span "send" at bounding box center [429, 61] width 6 height 6
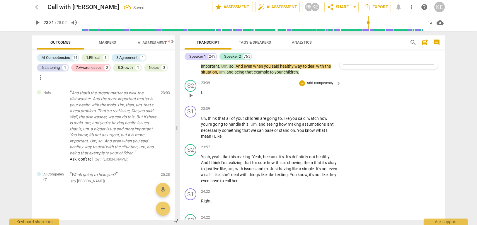
scroll to position [2715, 0]
click at [266, 86] on div "23:39 + Add competency keyboard_arrow_right" at bounding box center [271, 83] width 140 height 6
click at [189, 99] on span "pause" at bounding box center [190, 95] width 7 height 7
click at [191, 131] on span "play_arrow" at bounding box center [190, 127] width 7 height 7
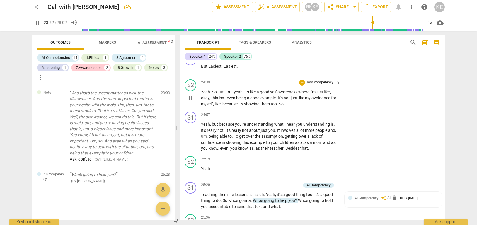
scroll to position [2920, 0]
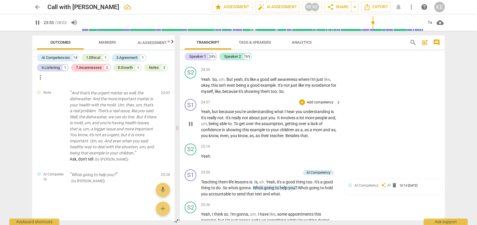
click at [192, 127] on span "pause" at bounding box center [190, 123] width 7 height 7
click at [191, 127] on span "play_arrow" at bounding box center [190, 123] width 7 height 7
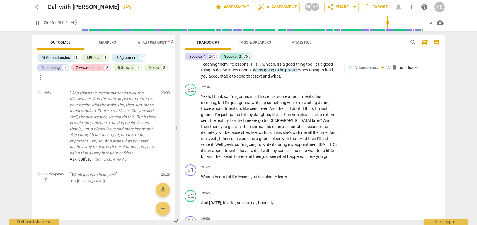
scroll to position [3039, 0]
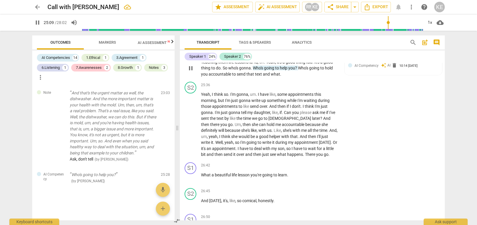
click at [190, 72] on span "pause" at bounding box center [190, 68] width 7 height 7
click at [190, 72] on span "play_arrow" at bounding box center [190, 68] width 7 height 7
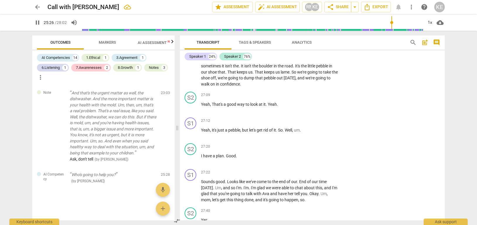
scroll to position [3207, 0]
click at [189, 74] on span "pause" at bounding box center [190, 70] width 7 height 7
click at [189, 74] on span "play_arrow" at bounding box center [190, 70] width 7 height 7
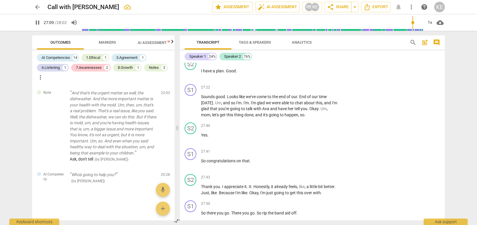
scroll to position [3291, 0]
click at [193, 109] on span "pause" at bounding box center [190, 105] width 7 height 7
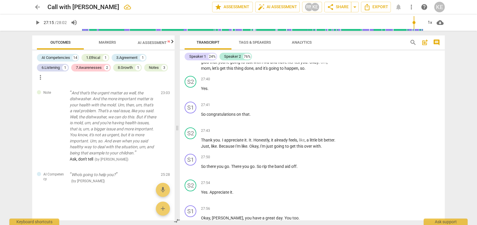
scroll to position [3449, 0]
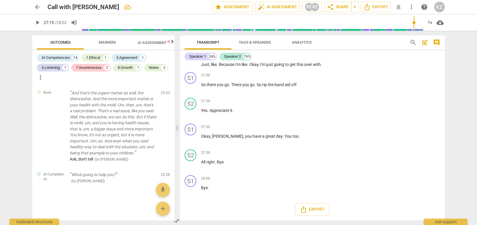
click at [251, 42] on span "Tags & Speakers" at bounding box center [255, 42] width 32 height 4
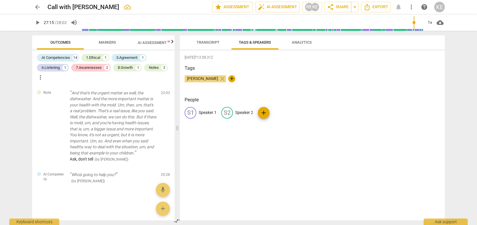
click at [305, 42] on span "Analytics" at bounding box center [302, 42] width 20 height 4
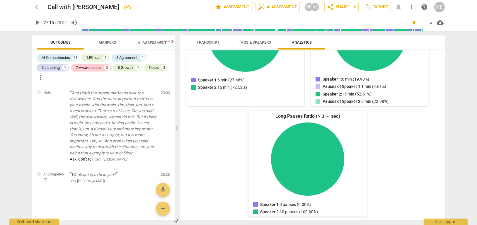
scroll to position [0, 0]
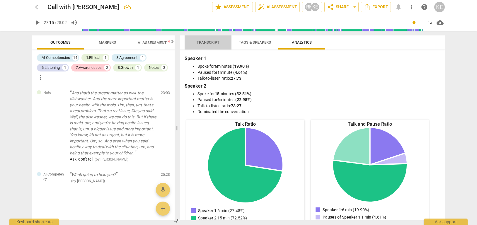
click at [211, 43] on span "Transcript" at bounding box center [207, 42] width 23 height 4
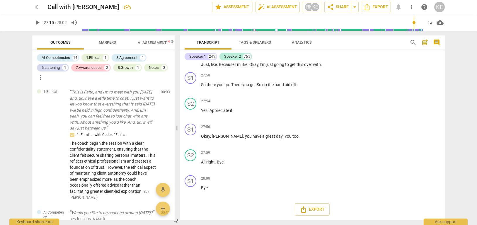
click at [148, 43] on span "AI Assessment New" at bounding box center [156, 42] width 36 height 4
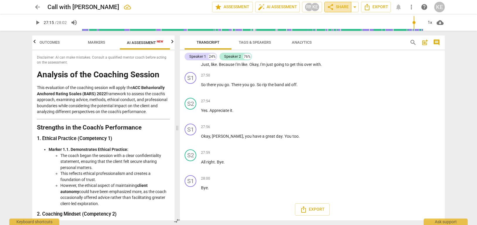
click at [331, 9] on span "share Share" at bounding box center [338, 7] width 22 height 7
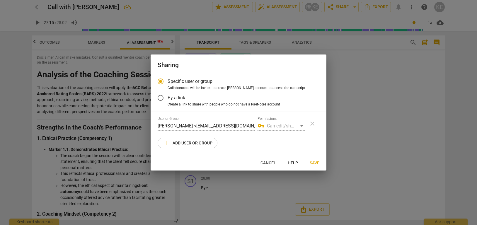
click at [268, 164] on span "Cancel" at bounding box center [268, 163] width 16 height 6
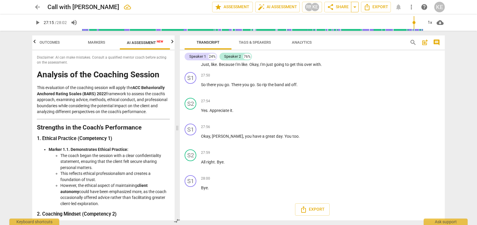
click at [331, 8] on span "arrow_drop_down" at bounding box center [354, 7] width 7 height 7
click at [331, 8] on span "share Share" at bounding box center [338, 7] width 22 height 7
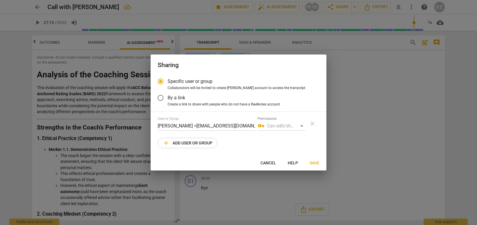
click at [270, 164] on span "Cancel" at bounding box center [268, 163] width 16 height 6
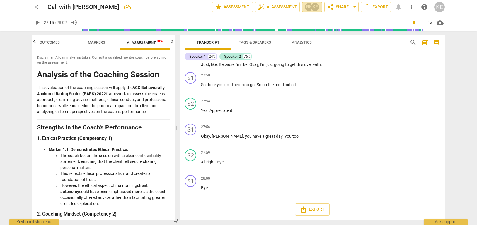
click at [312, 10] on div "KE" at bounding box center [314, 7] width 9 height 9
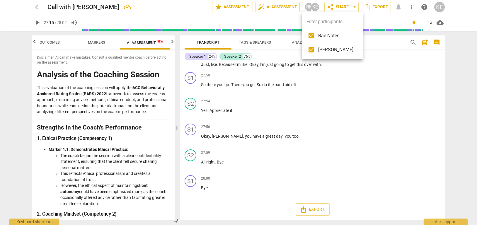
click at [331, 130] on div at bounding box center [238, 112] width 477 height 225
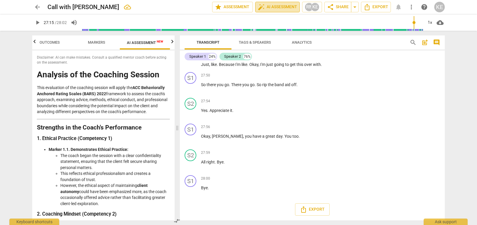
click at [278, 10] on span "auto_fix_high AI Assessment" at bounding box center [277, 7] width 39 height 7
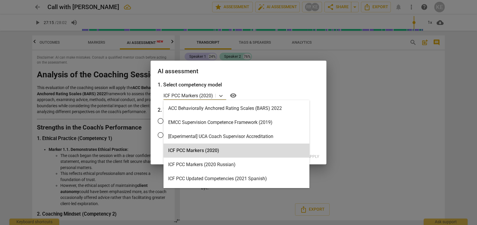
click at [203, 98] on p "ICF PCC Markers (2020)" at bounding box center [187, 95] width 49 height 7
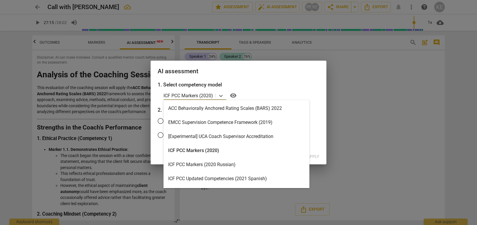
click at [217, 107] on div "ACC Behaviorally Anchored Rating Scales (BARS) 2022" at bounding box center [236, 108] width 146 height 14
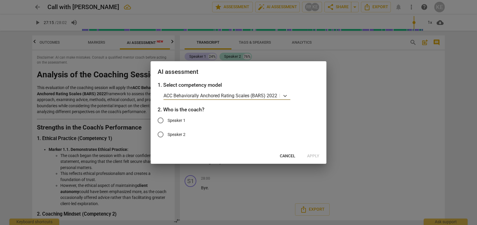
click at [251, 107] on h3 "2. Who is the coach?" at bounding box center [238, 110] width 162 height 8
click at [162, 121] on input "Speaker 1" at bounding box center [160, 120] width 14 height 14
click at [312, 156] on span "Apply" at bounding box center [313, 156] width 12 height 6
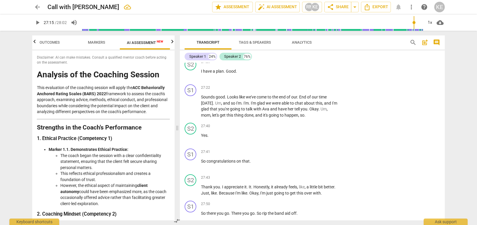
scroll to position [3449, 0]
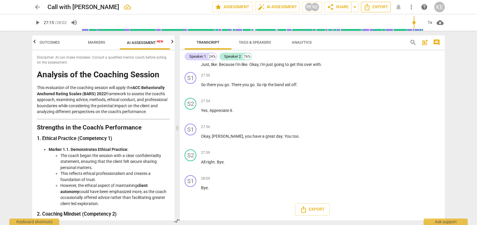
click at [331, 9] on icon "Export" at bounding box center [366, 7] width 7 height 7
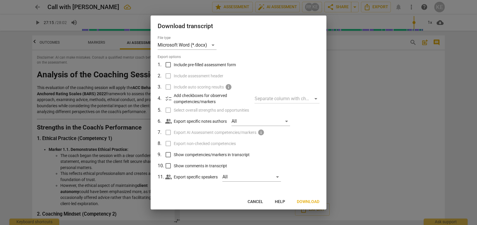
click at [168, 64] on input "Include pre-filled assessment form" at bounding box center [167, 64] width 11 height 11
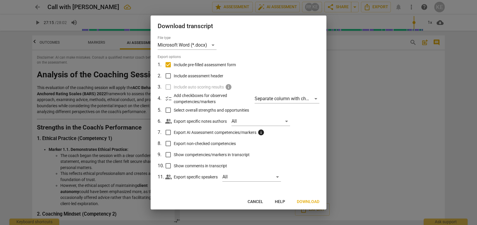
click at [168, 133] on input "Export AI Assessment competencies/markers info" at bounding box center [167, 132] width 11 height 11
drag, startPoint x: 168, startPoint y: 154, endPoint x: 187, endPoint y: 156, distance: 19.4
click at [179, 155] on label "Show competencies/markers in transcript" at bounding box center [237, 154] width 153 height 11
click at [174, 155] on input "Show competencies/markers in transcript" at bounding box center [167, 154] width 11 height 11
click at [168, 166] on input "Show comments in transcript" at bounding box center [167, 165] width 11 height 11
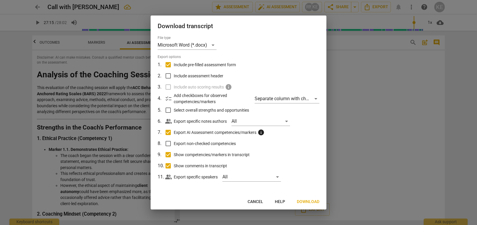
click at [168, 76] on input "Include assessment header" at bounding box center [167, 75] width 11 height 11
click at [167, 110] on input "Select overall strengths and opportunities" at bounding box center [167, 109] width 11 height 11
click at [309, 184] on button "Next" at bounding box center [314, 201] width 20 height 11
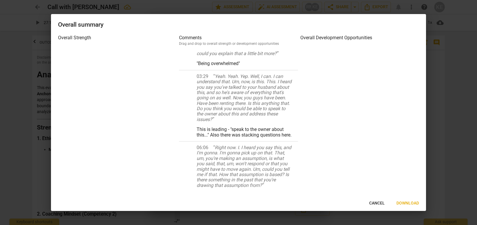
scroll to position [0, 0]
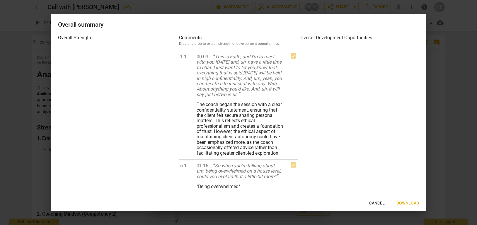
click at [326, 37] on h3 "Overall Development Opportunities" at bounding box center [359, 37] width 119 height 7
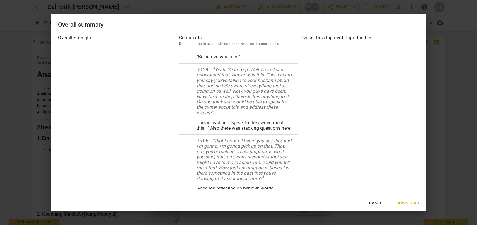
scroll to position [210, 0]
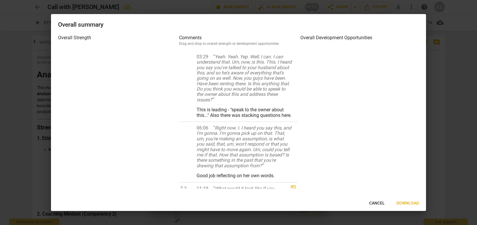
click at [87, 38] on h3 "Overall Strength" at bounding box center [117, 37] width 119 height 7
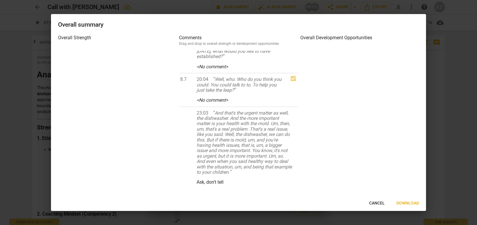
scroll to position [0, 0]
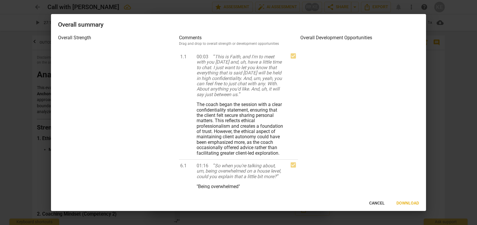
click at [331, 184] on span "Cancel" at bounding box center [377, 203] width 16 height 6
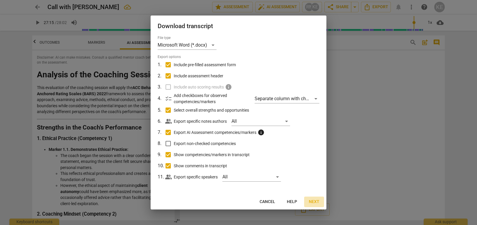
click at [312, 184] on span "Next" at bounding box center [314, 202] width 11 height 6
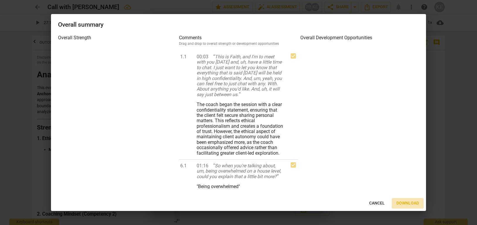
click at [331, 184] on span "Download" at bounding box center [407, 203] width 23 height 6
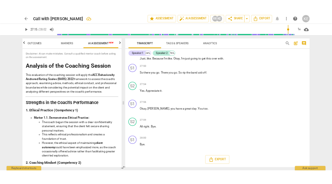
scroll to position [0, 11]
